Goal: Task Accomplishment & Management: Manage account settings

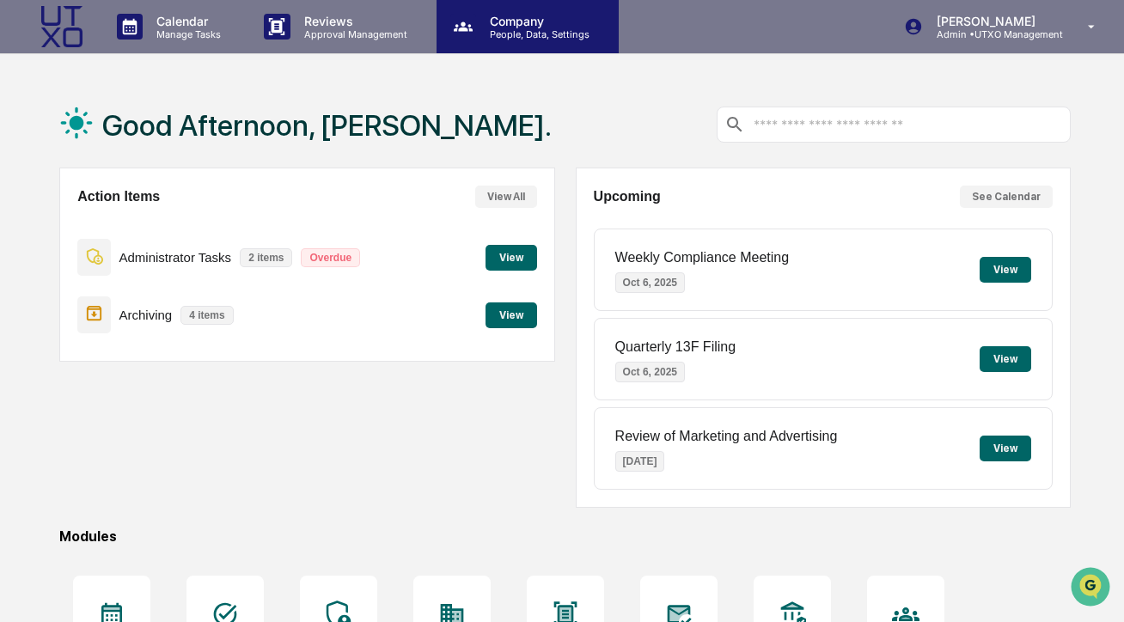
click at [533, 27] on p "Company" at bounding box center [537, 21] width 122 height 15
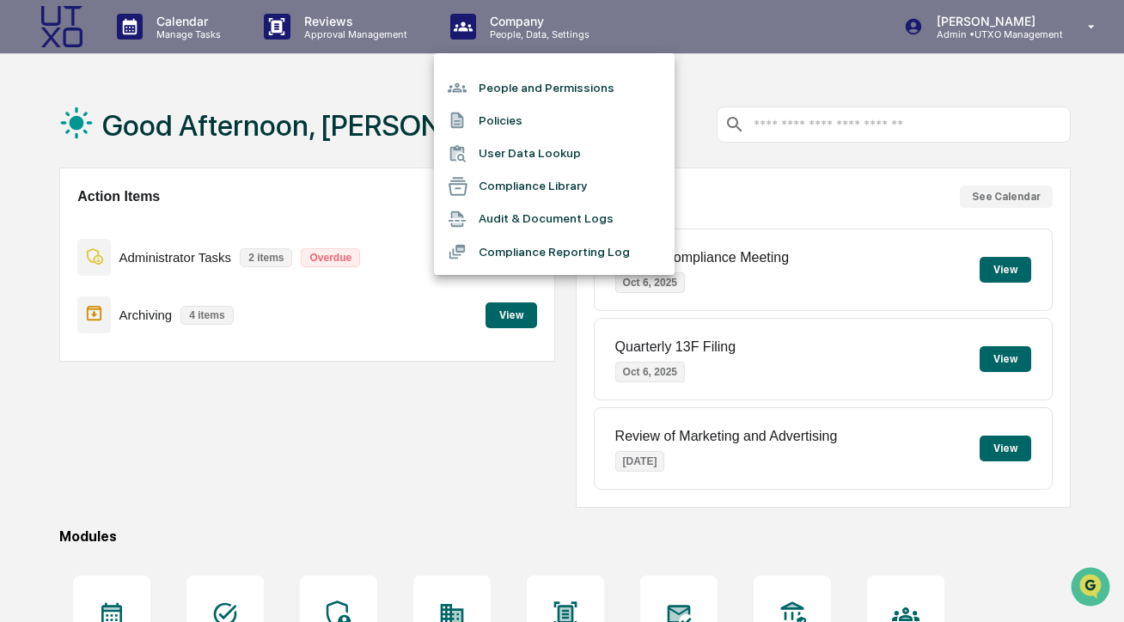
click at [518, 84] on li "People and Permissions" at bounding box center [554, 87] width 241 height 33
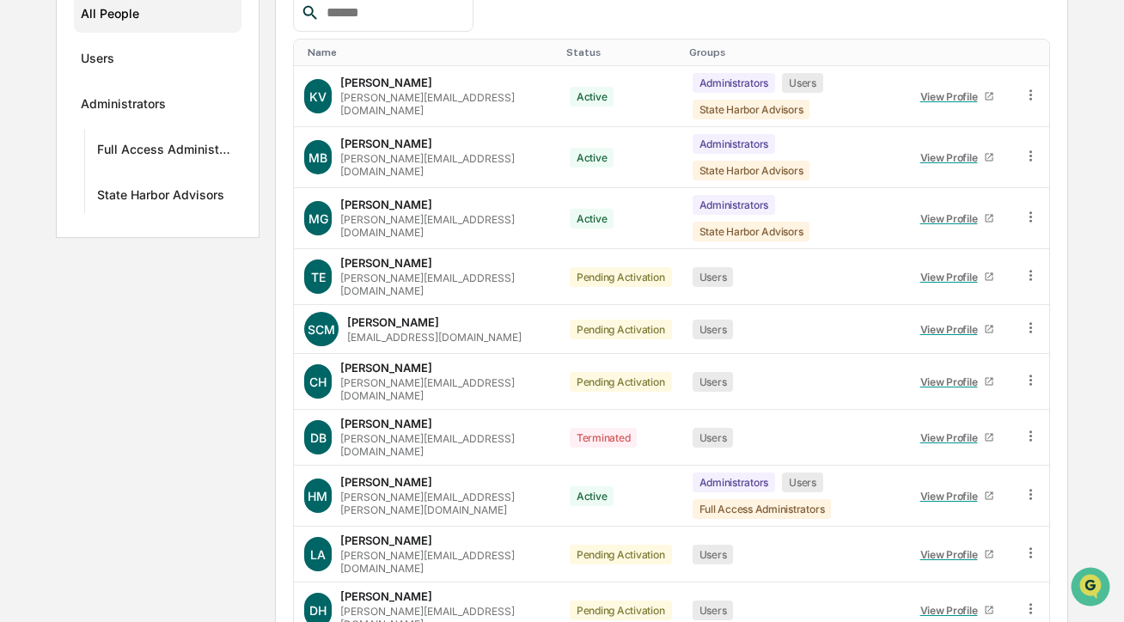
scroll to position [296, 0]
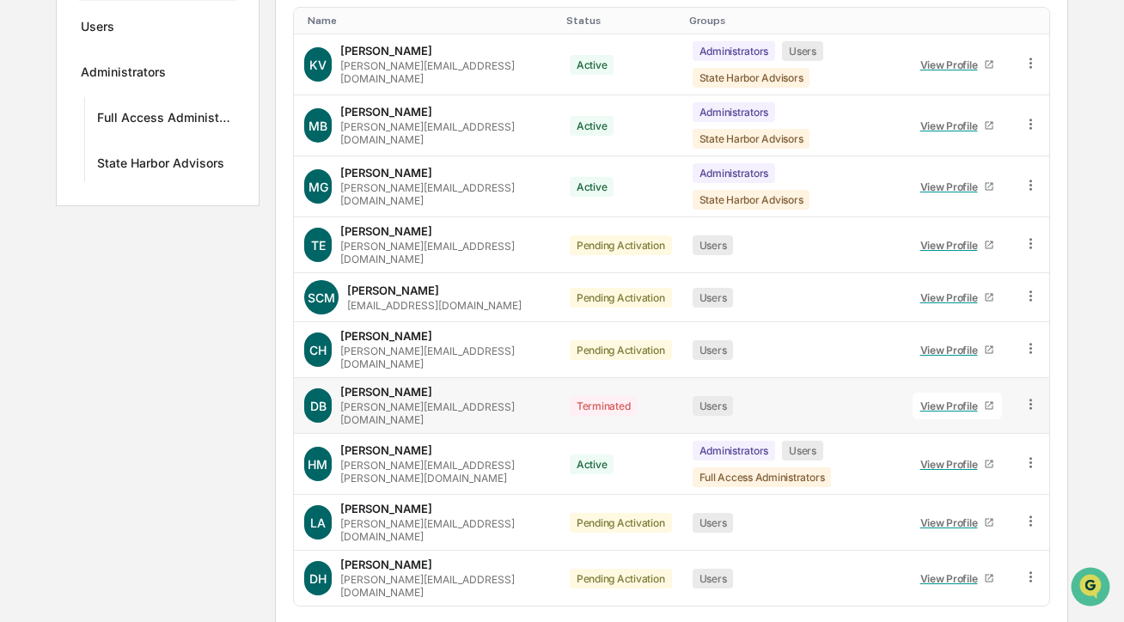
click at [1031, 396] on div at bounding box center [1031, 405] width 16 height 19
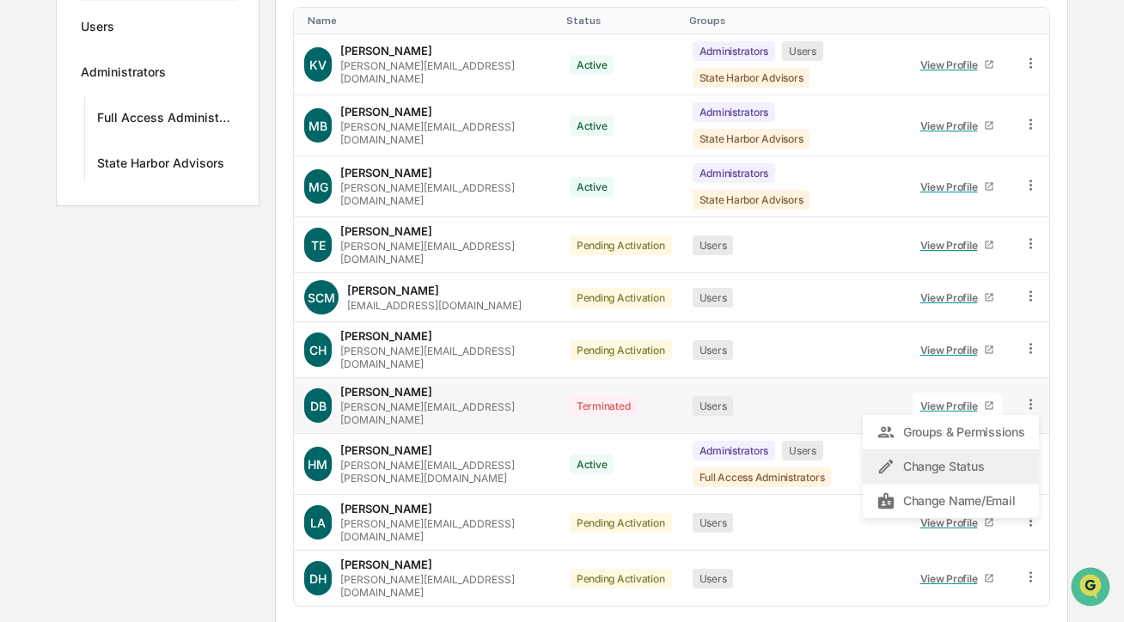
click at [970, 456] on div "Change Status" at bounding box center [951, 466] width 148 height 21
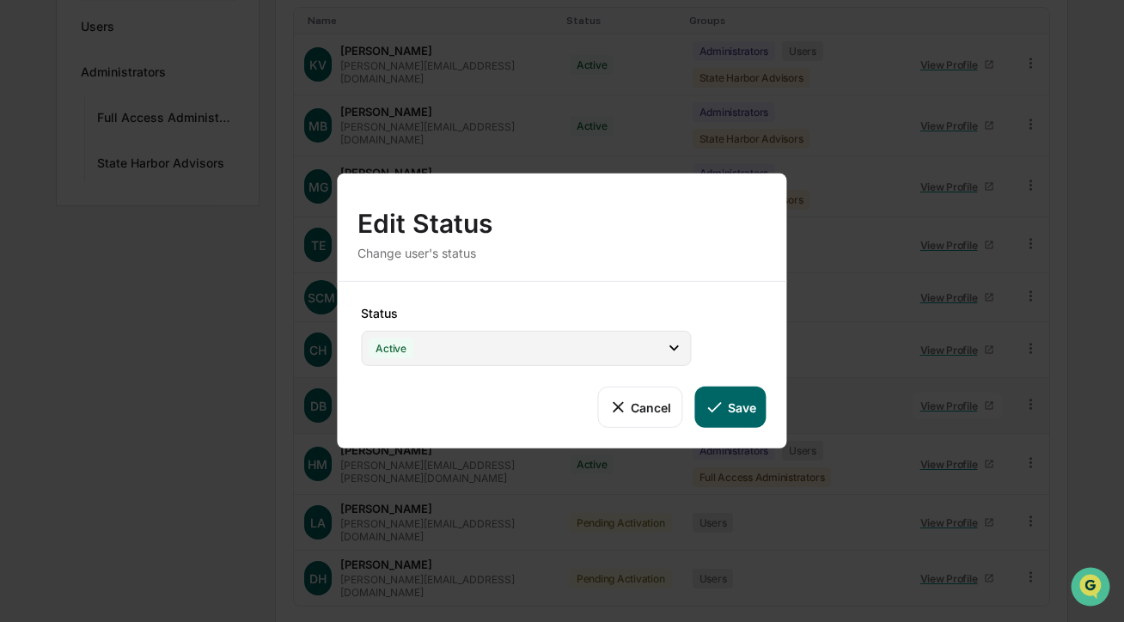
click at [555, 353] on div "Active" at bounding box center [526, 348] width 330 height 35
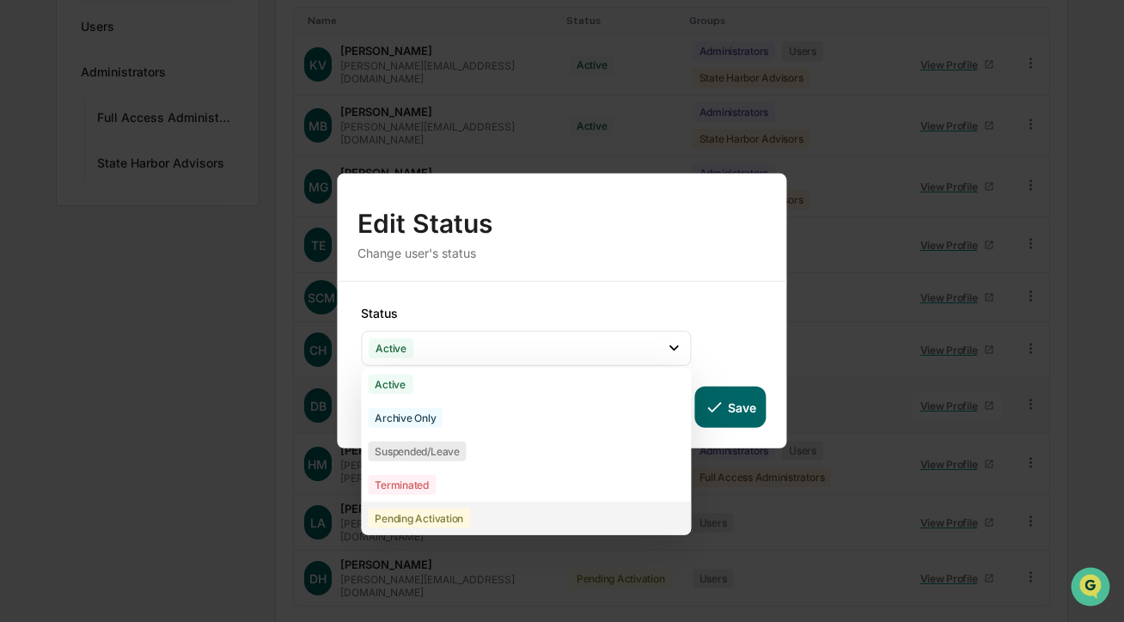
click at [487, 512] on div "Pending Activation" at bounding box center [526, 519] width 330 height 34
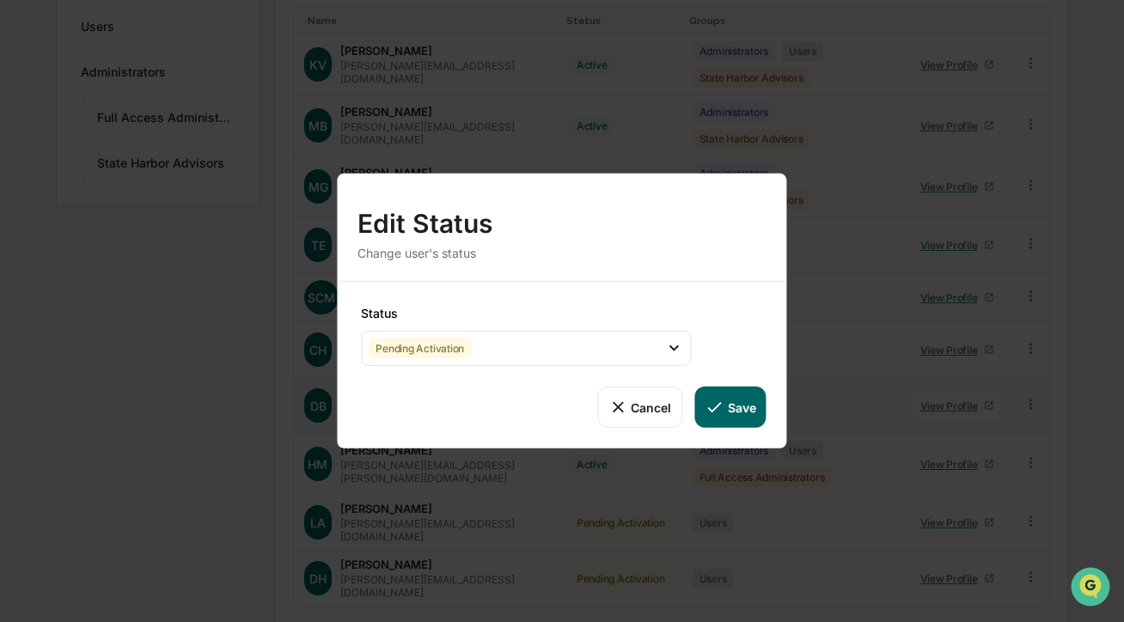
click at [741, 416] on button "Save" at bounding box center [729, 407] width 71 height 41
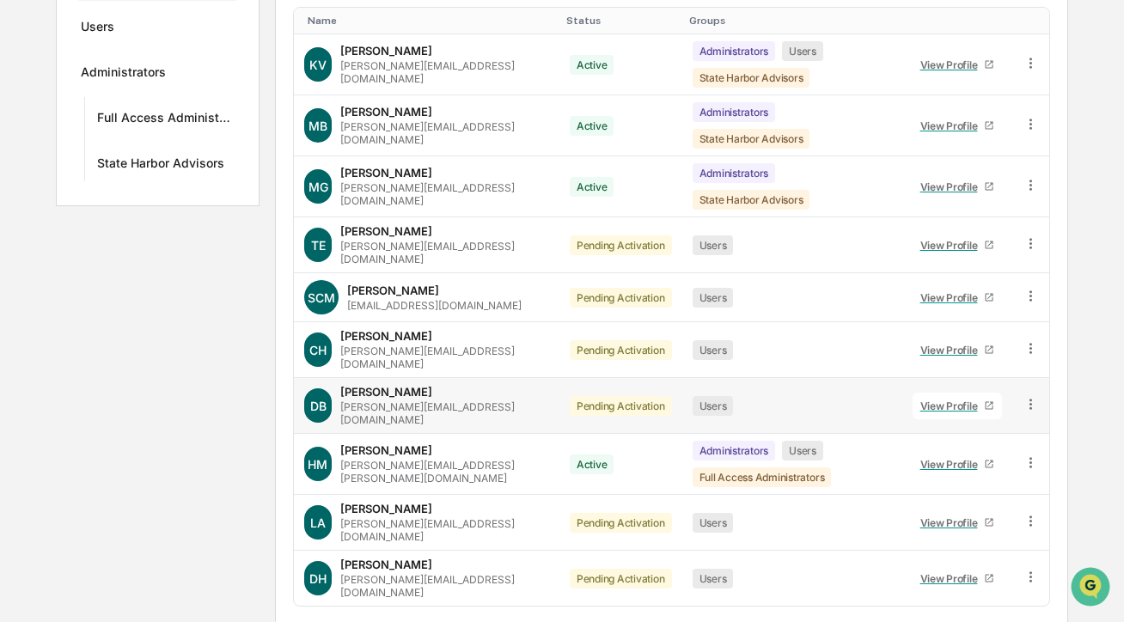
click at [65, 449] on div "Groups New All People Users Administrators Full Access Administrators State Har…" at bounding box center [561, 290] width 1011 height 786
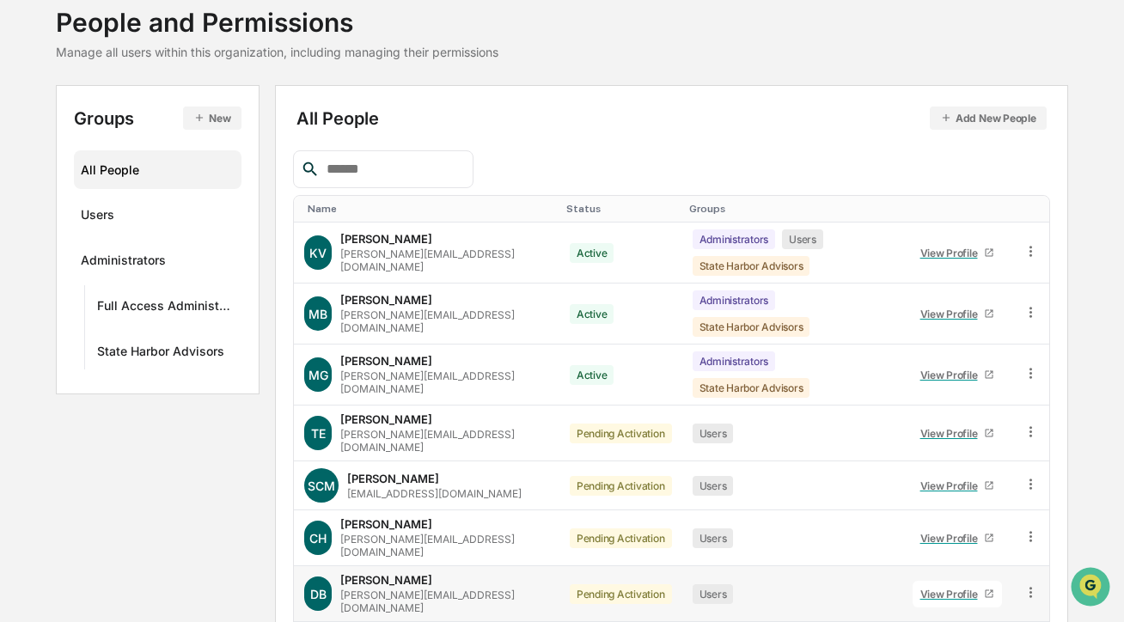
scroll to position [0, 0]
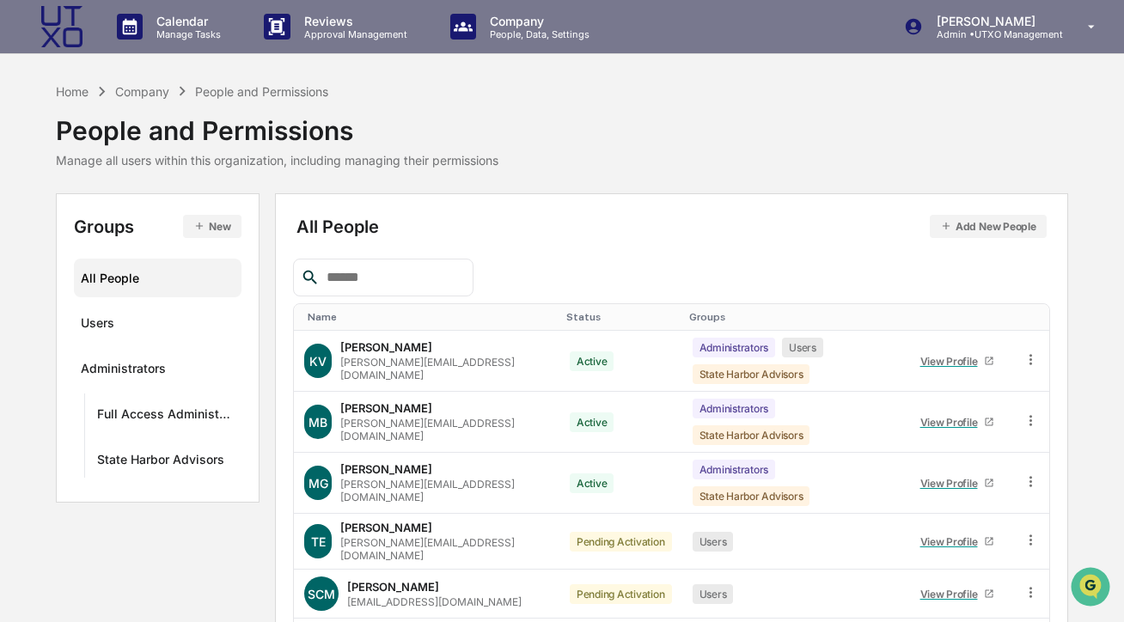
click at [42, 19] on img at bounding box center [61, 26] width 41 height 41
